Goal: Use online tool/utility

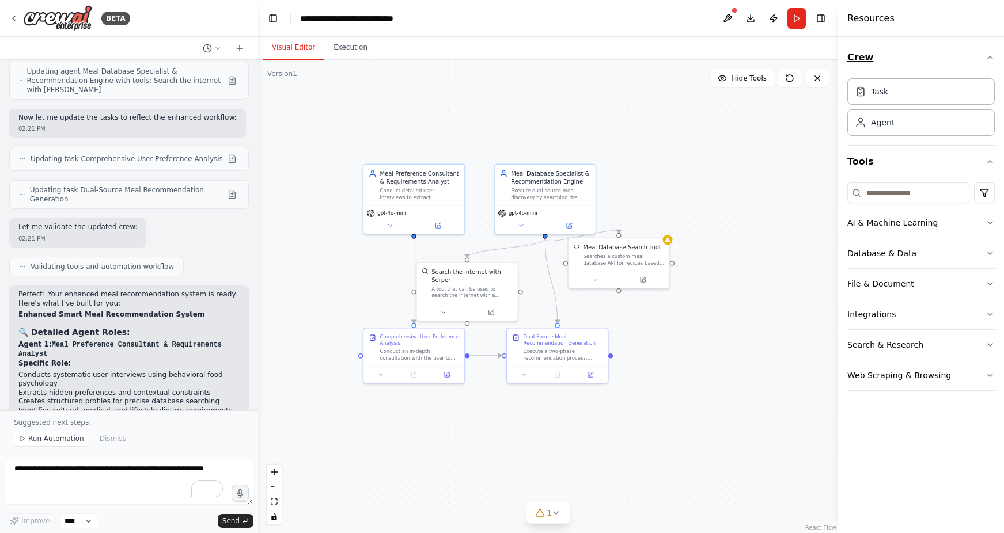
click at [673, 58] on icon "button" at bounding box center [990, 57] width 5 height 2
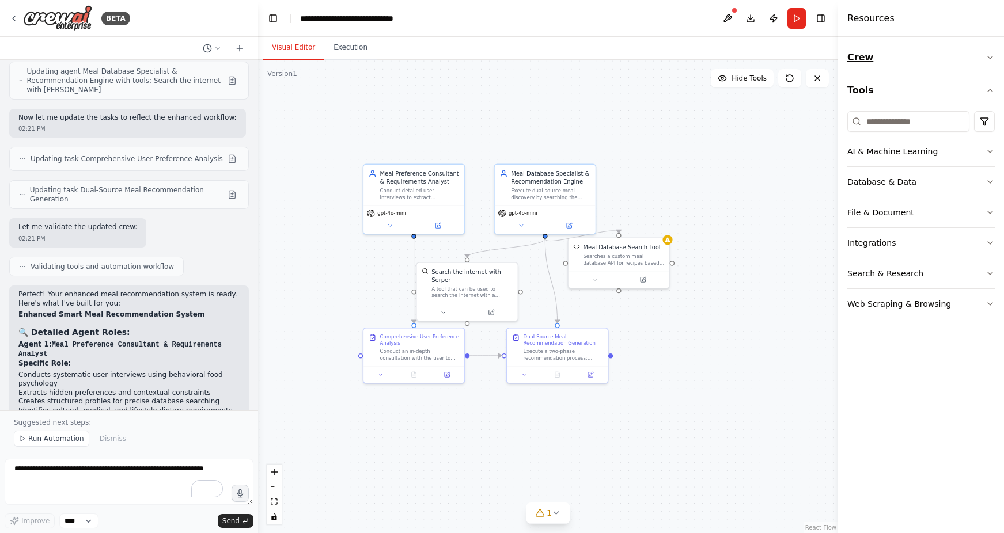
click at [673, 61] on icon "button" at bounding box center [990, 57] width 9 height 9
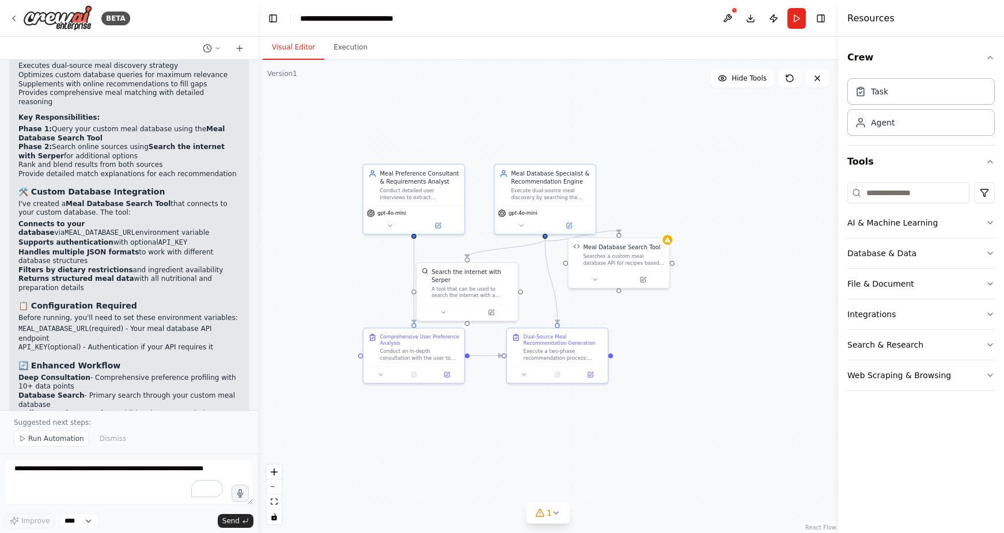
scroll to position [2470, 0]
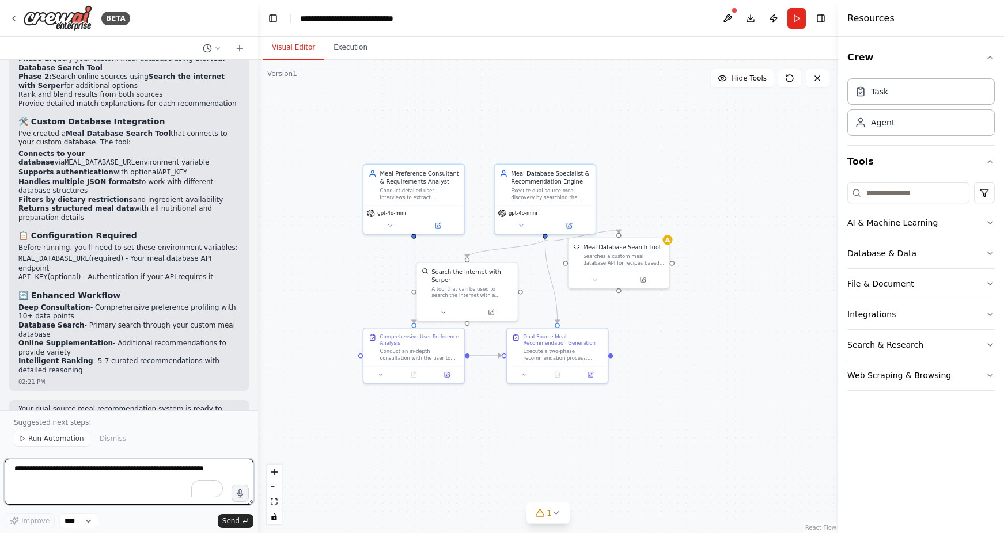
click at [99, 476] on textarea "To enrich screen reader interactions, please activate Accessibility in Grammarl…" at bounding box center [129, 482] width 249 height 46
type textarea "*"
type textarea "**********"
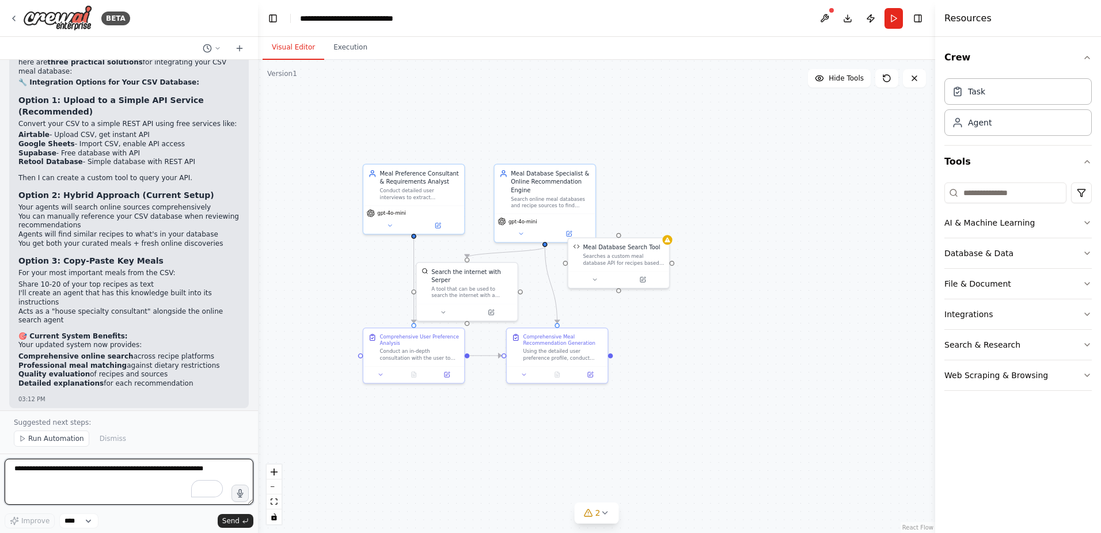
scroll to position [3494, 0]
click at [105, 479] on textarea "To enrich screen reader interactions, please activate Accessibility in Grammarl…" at bounding box center [129, 482] width 249 height 46
type textarea "**********"
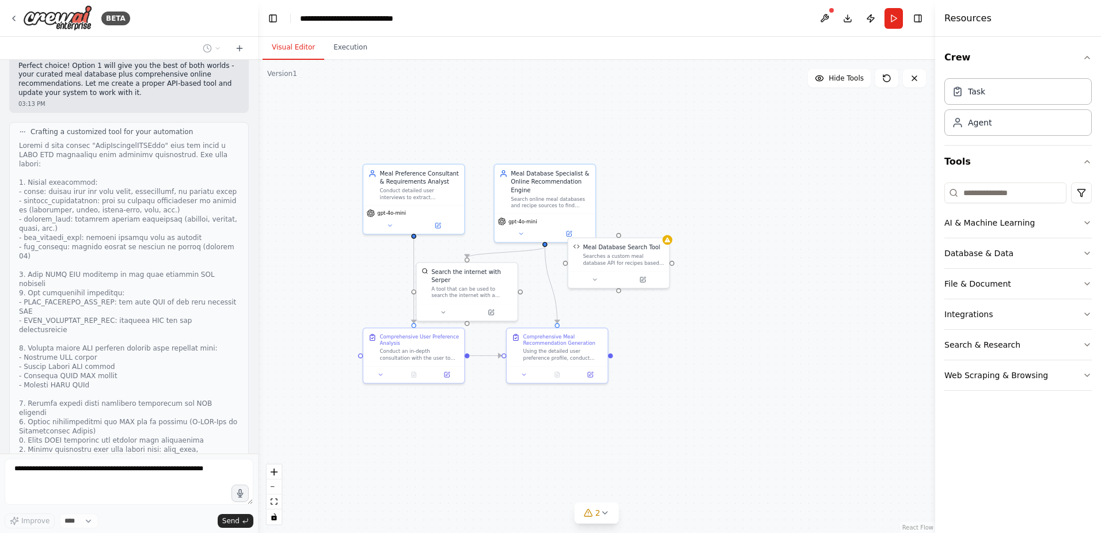
scroll to position [4047, 0]
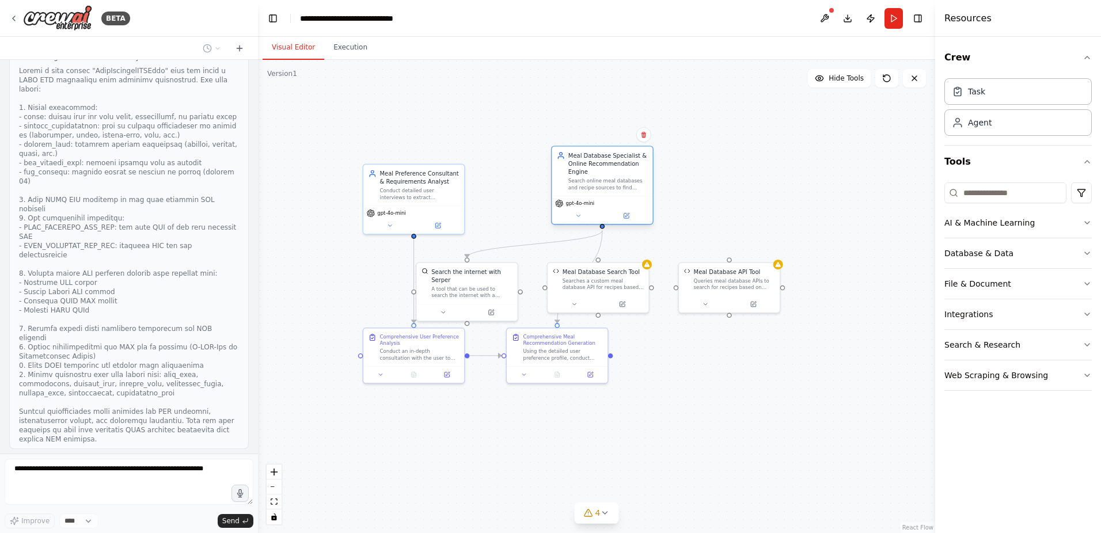
drag, startPoint x: 533, startPoint y: 210, endPoint x: 588, endPoint y: 192, distance: 57.2
click at [588, 192] on div "Meal Database Specialist & Online Recommendation Engine Search online meal data…" at bounding box center [602, 171] width 101 height 49
drag, startPoint x: 493, startPoint y: 290, endPoint x: 522, endPoint y: 288, distance: 30.0
click at [522, 288] on div "A tool that can be used to search the internet with a search_query. Supports di…" at bounding box center [500, 291] width 81 height 13
drag, startPoint x: 583, startPoint y: 286, endPoint x: 607, endPoint y: 270, distance: 29.1
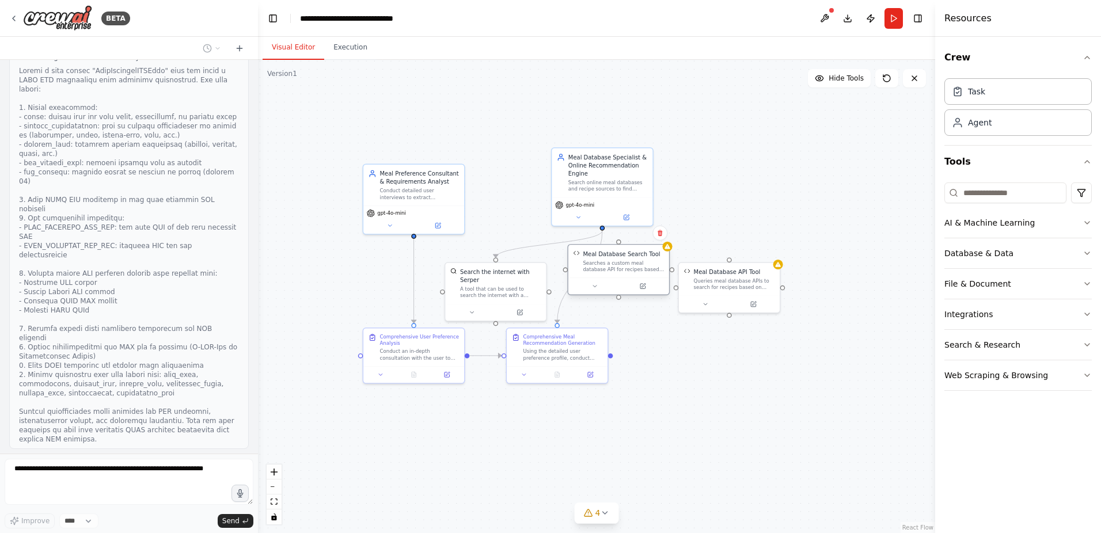
click at [607, 270] on div "Searches a custom meal database API for recipes based on query criteria and die…" at bounding box center [623, 266] width 81 height 13
drag, startPoint x: 518, startPoint y: 291, endPoint x: 535, endPoint y: 277, distance: 21.7
click at [535, 277] on div "A tool that can be used to search the internet with a search_query. Supports di…" at bounding box center [516, 274] width 81 height 13
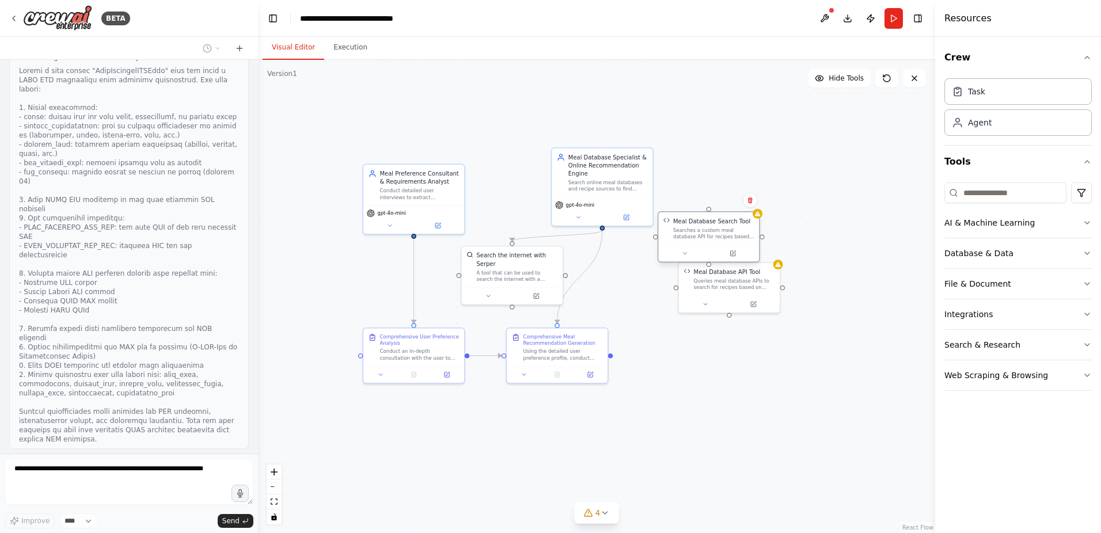
drag, startPoint x: 623, startPoint y: 272, endPoint x: 717, endPoint y: 242, distance: 98.6
click at [673, 242] on div "Meal Database Search Tool Searches a custom meal database API for recipes based…" at bounding box center [708, 228] width 101 height 33
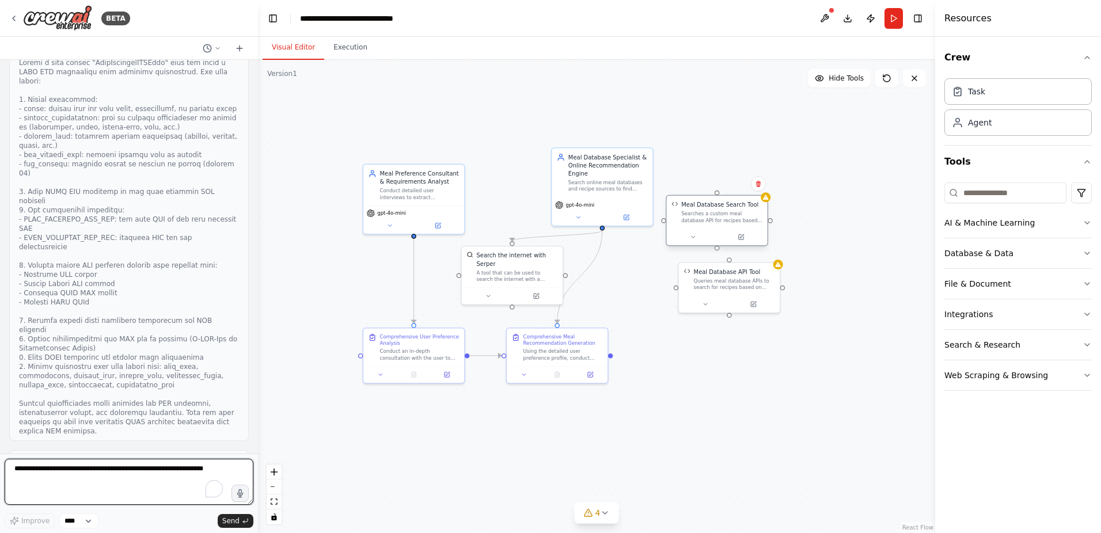
drag, startPoint x: 717, startPoint y: 242, endPoint x: 722, endPoint y: 225, distance: 18.2
click at [673, 225] on div "Meal Database Search Tool Searches a custom meal database API for recipes based…" at bounding box center [717, 212] width 101 height 33
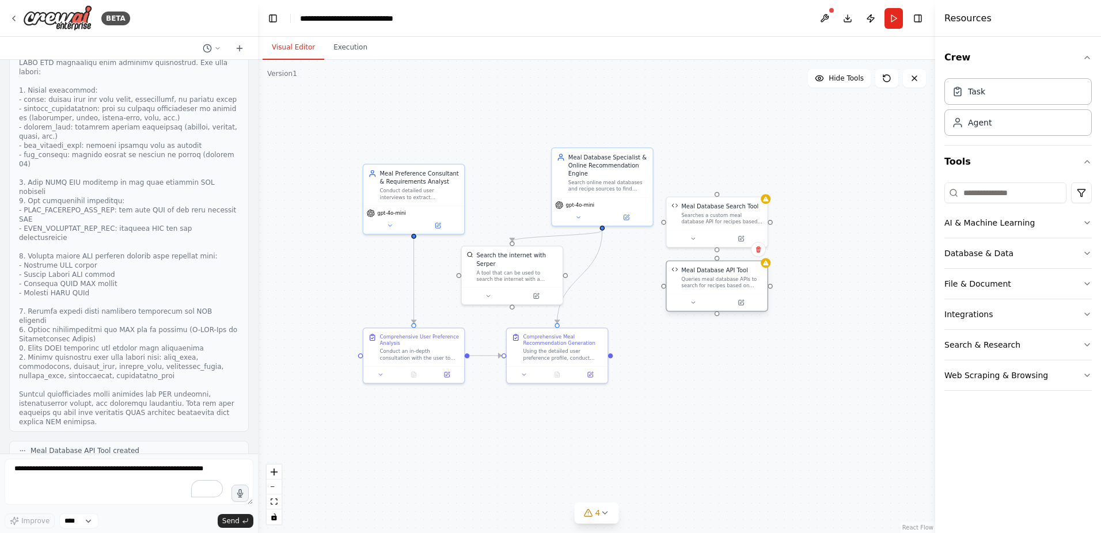
drag, startPoint x: 714, startPoint y: 283, endPoint x: 698, endPoint y: 280, distance: 16.5
click at [673, 280] on div "Queries meal database APIs to search for recipes based on various criteria incl…" at bounding box center [721, 282] width 81 height 13
click at [673, 422] on div ".deletable-edge-delete-btn { width: 20px; height: 20px; border: 0px solid #ffff…" at bounding box center [596, 297] width 677 height 474
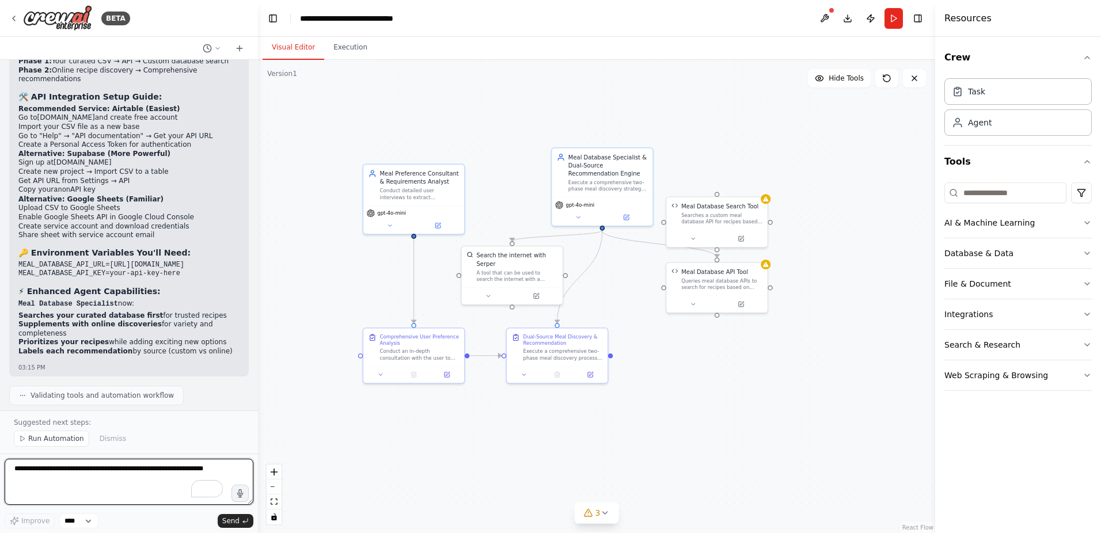
scroll to position [4911, 0]
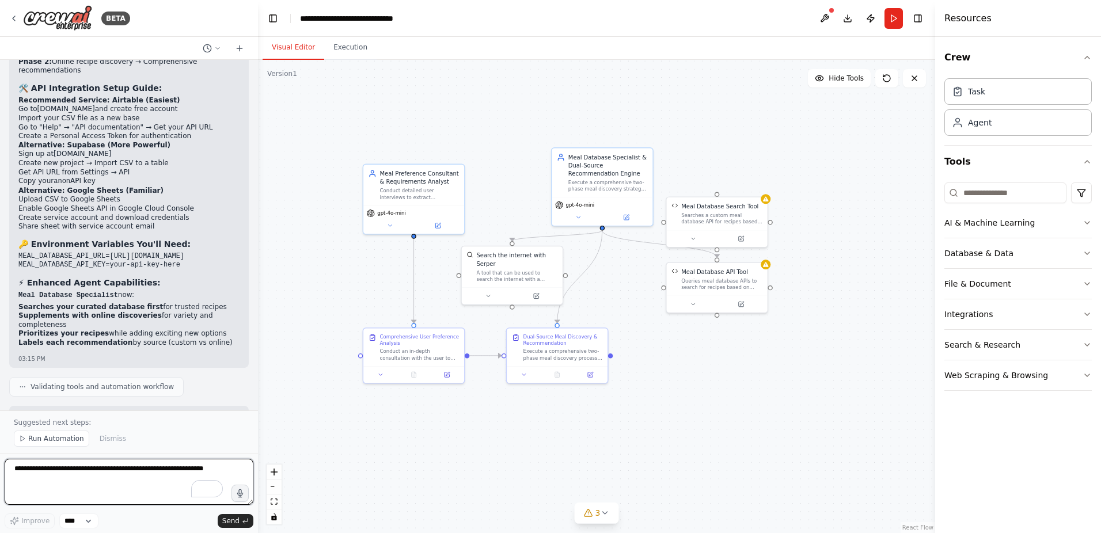
click at [132, 476] on textarea "To enrich screen reader interactions, please activate Accessibility in Grammarl…" at bounding box center [129, 482] width 249 height 46
